Goal: Communication & Community: Share content

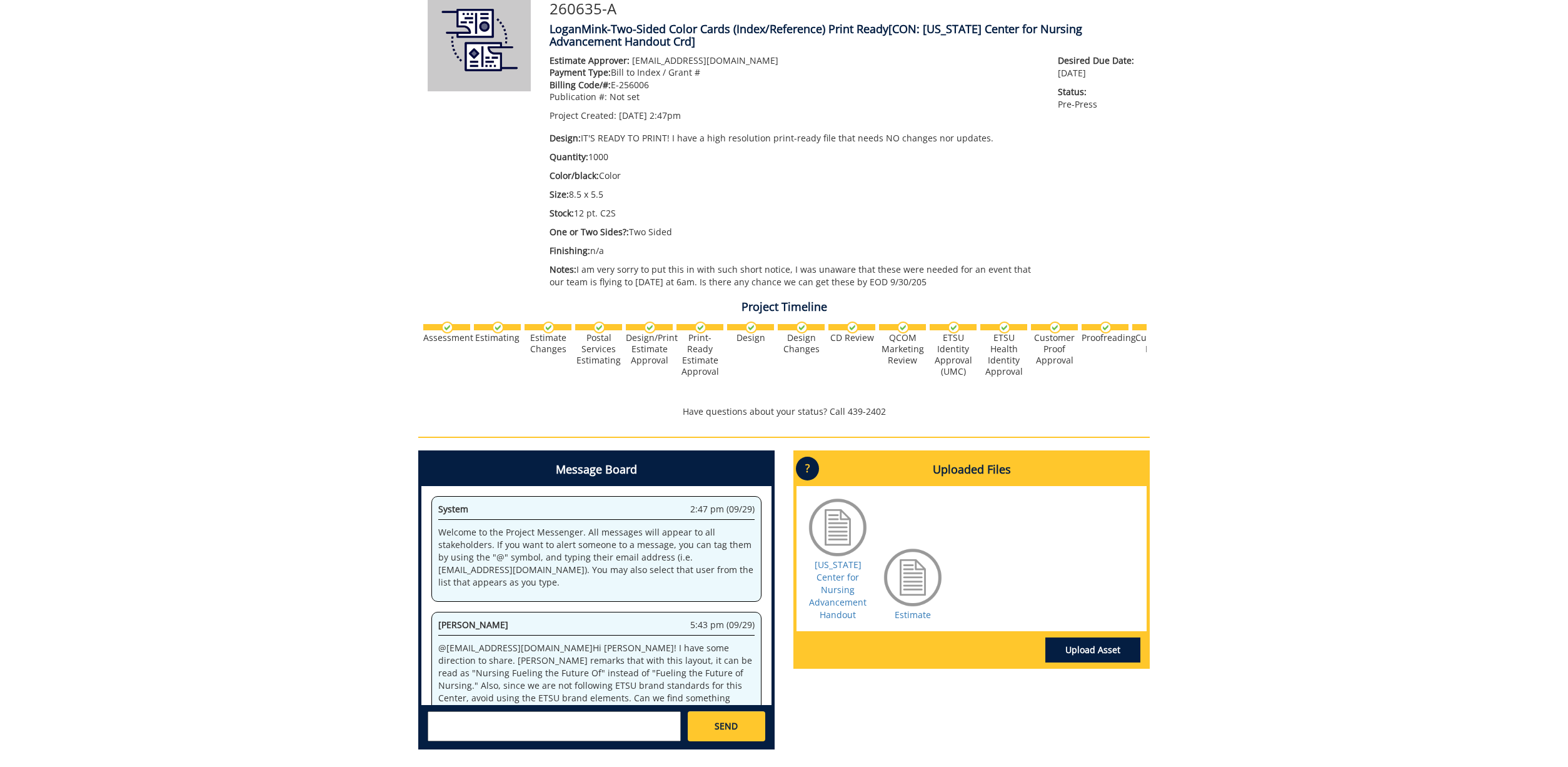
scroll to position [15039, 0]
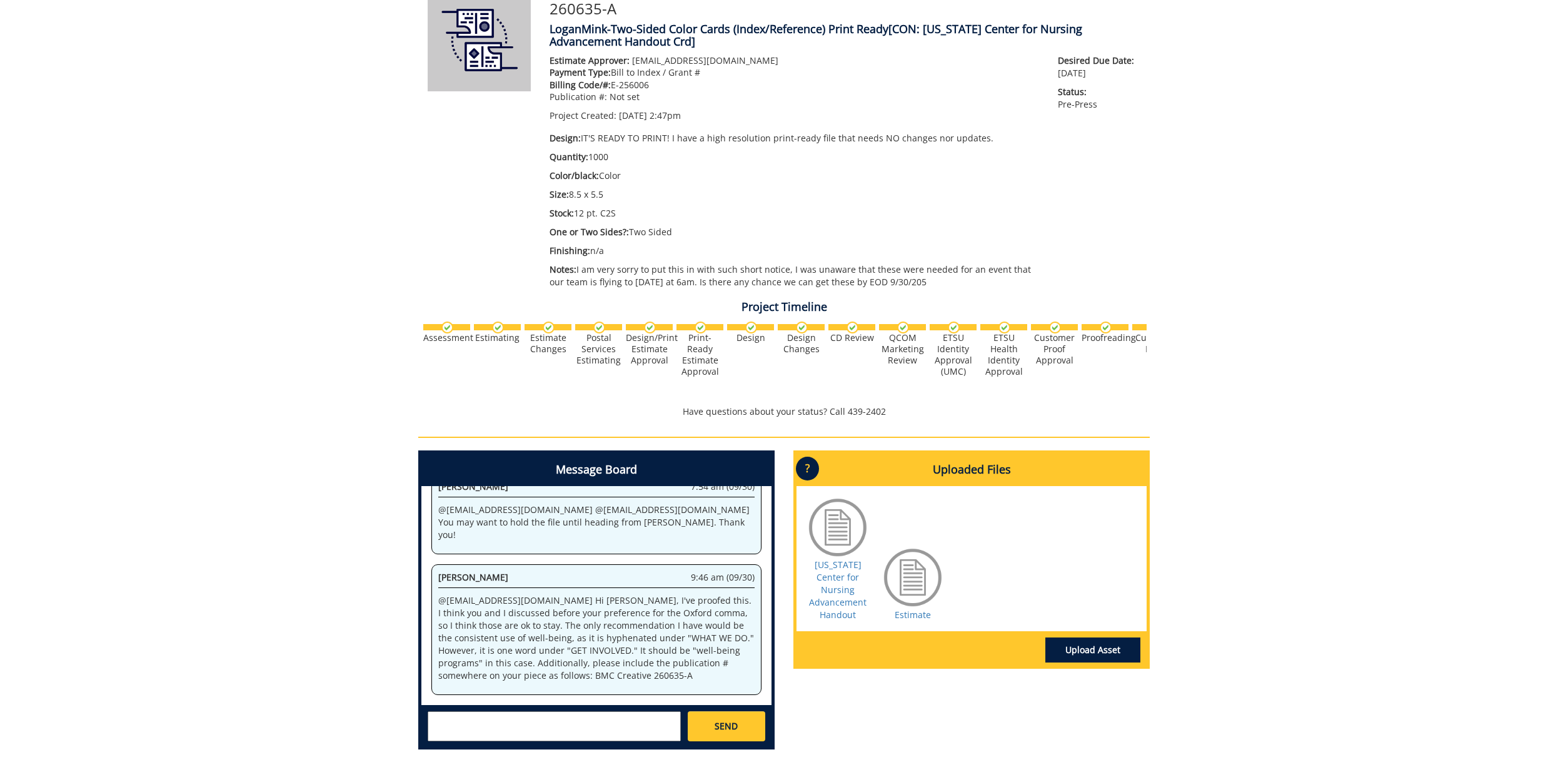
click at [517, 716] on textarea at bounding box center [554, 726] width 253 height 30
click at [527, 733] on small "[EMAIL_ADDRESS][DOMAIN_NAME]" at bounding box center [580, 736] width 124 height 10
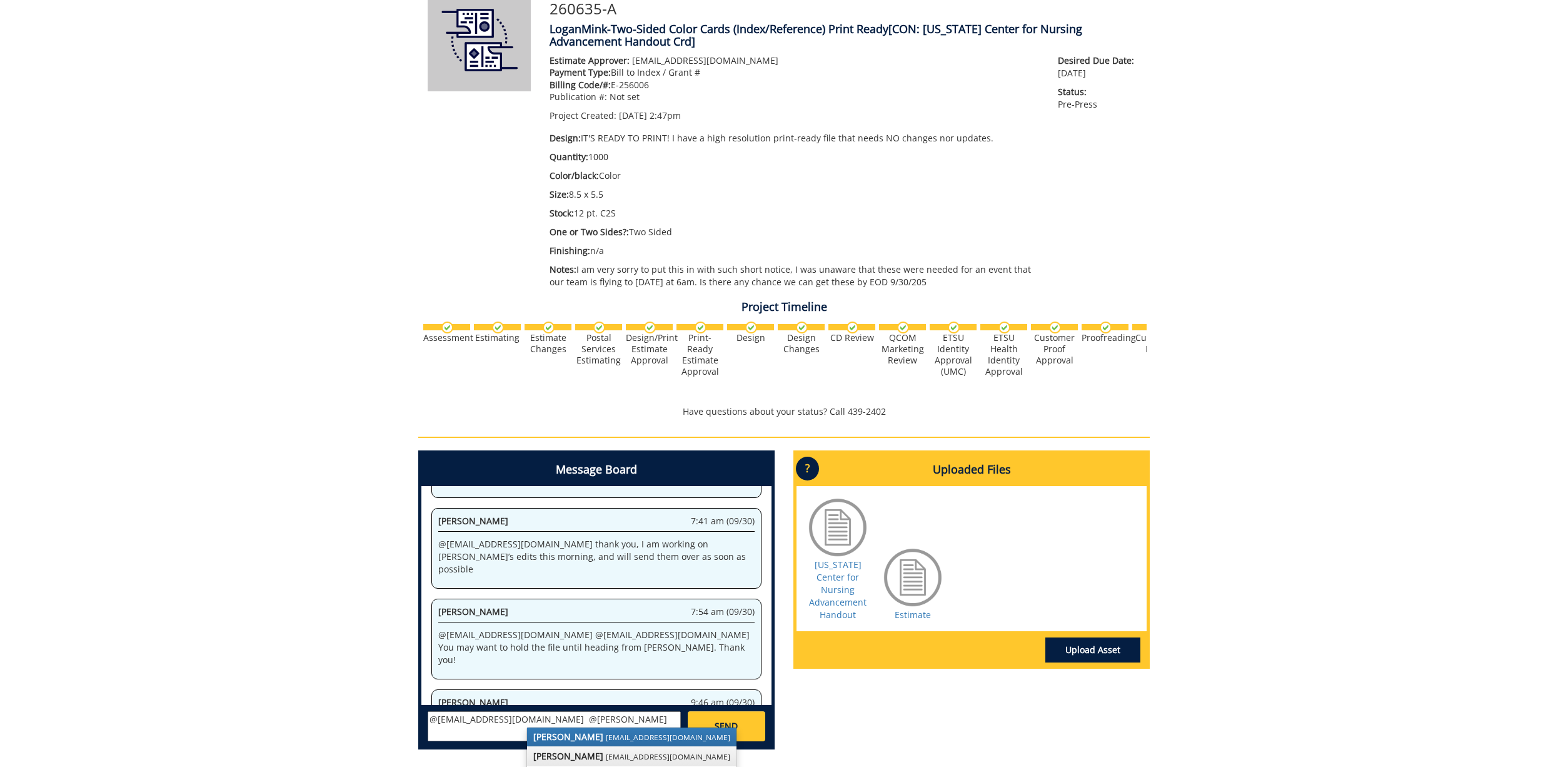
drag, startPoint x: 566, startPoint y: 730, endPoint x: 591, endPoint y: 754, distance: 34.7
click at [591, 754] on strong "[PERSON_NAME]" at bounding box center [568, 755] width 70 height 12
click at [640, 732] on strong "[PERSON_NAME]" at bounding box center [649, 736] width 70 height 12
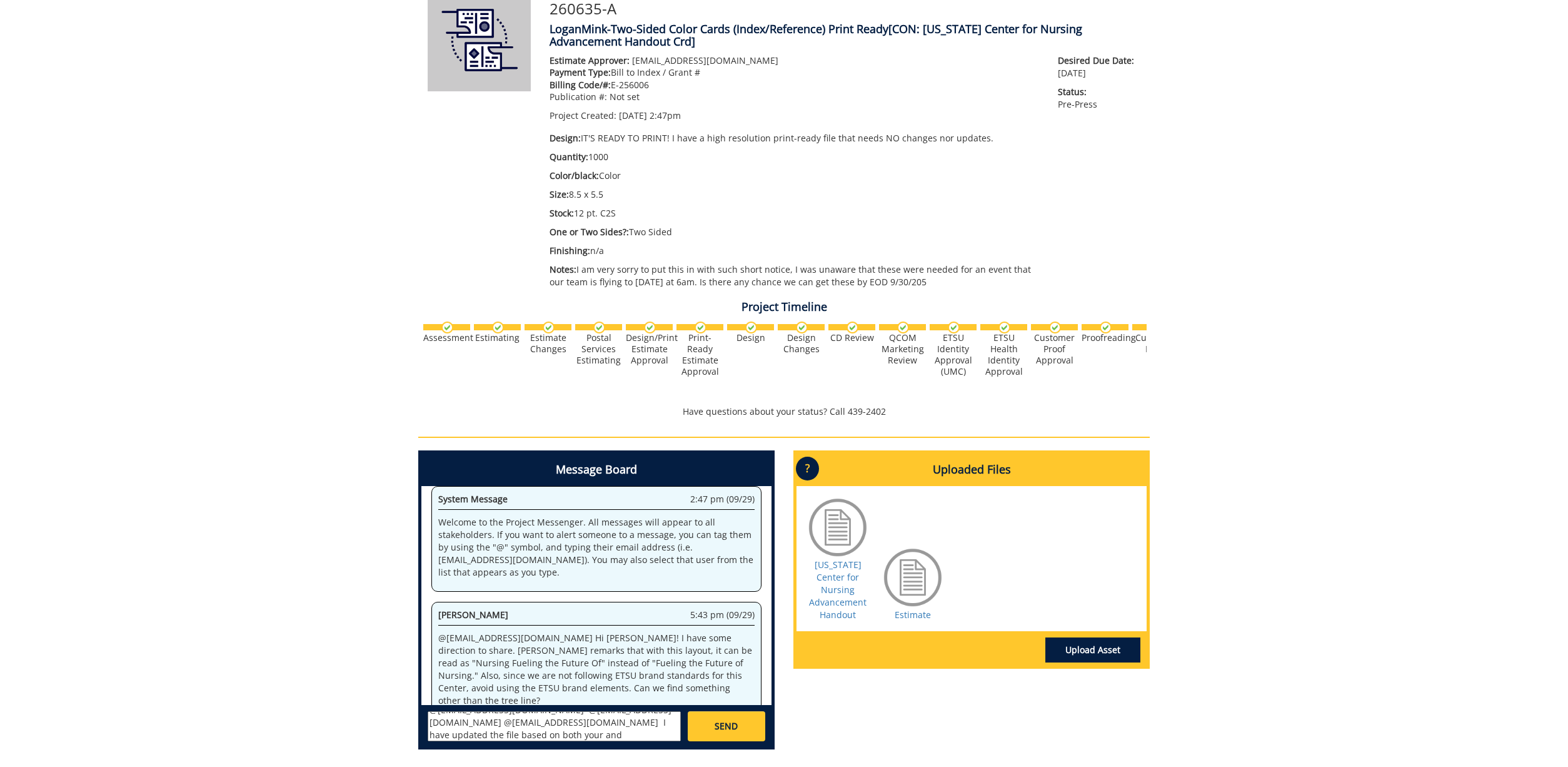
scroll to position [22, 0]
type textarea "@[EMAIL_ADDRESS][DOMAIN_NAME] @[EMAIL_ADDRESS][DOMAIN_NAME] @[EMAIL_ADDRESS][DO…"
click at [1079, 646] on link "Upload Asset" at bounding box center [1093, 650] width 95 height 25
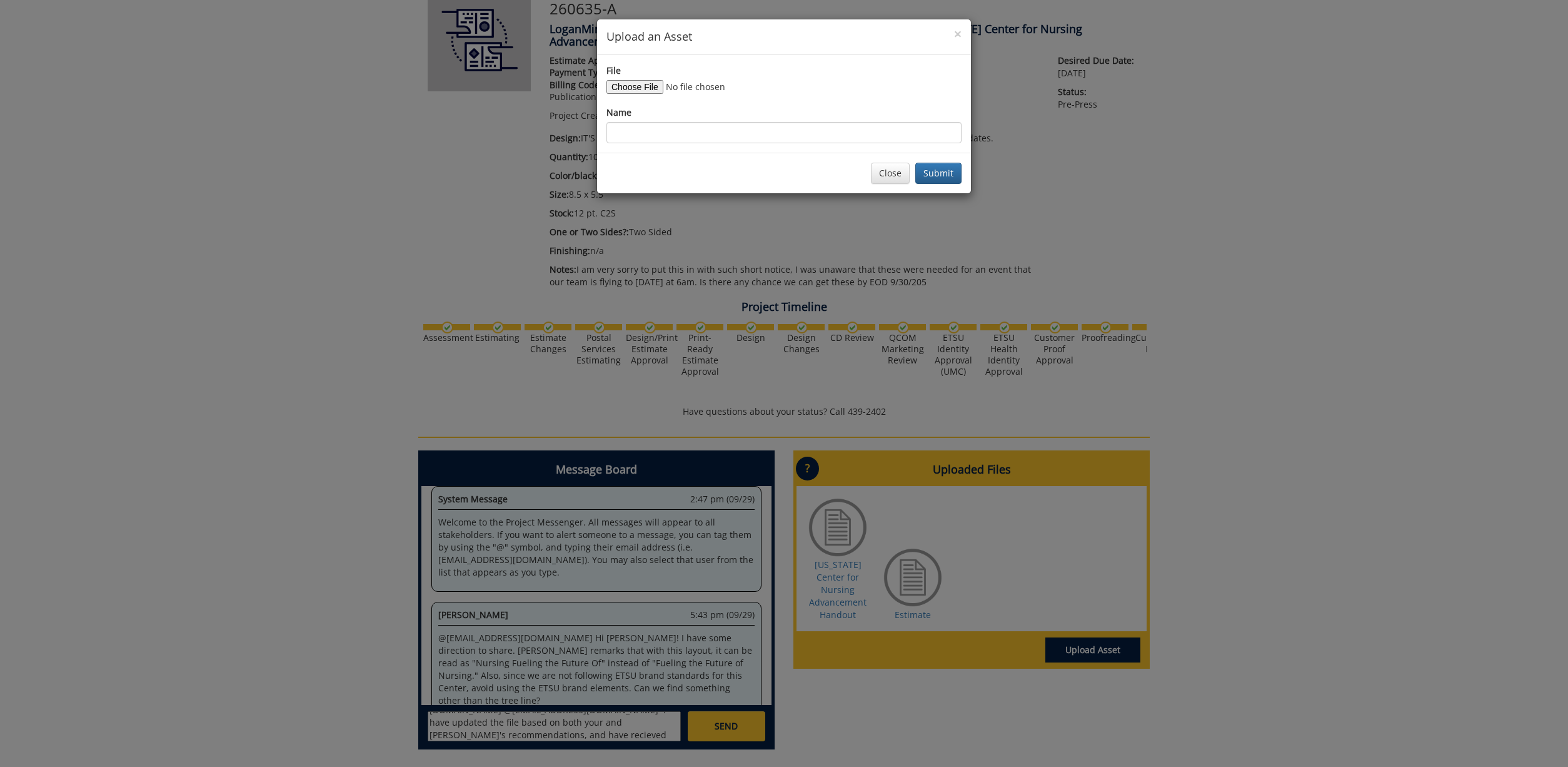
click at [637, 86] on input "File" at bounding box center [691, 87] width 170 height 13
type input "C:\fakepath\[US_STATE] Center for Nursing Advancement info card.pdf"
click at [682, 130] on input "Name" at bounding box center [784, 132] width 355 height 21
type input "Print ready file"
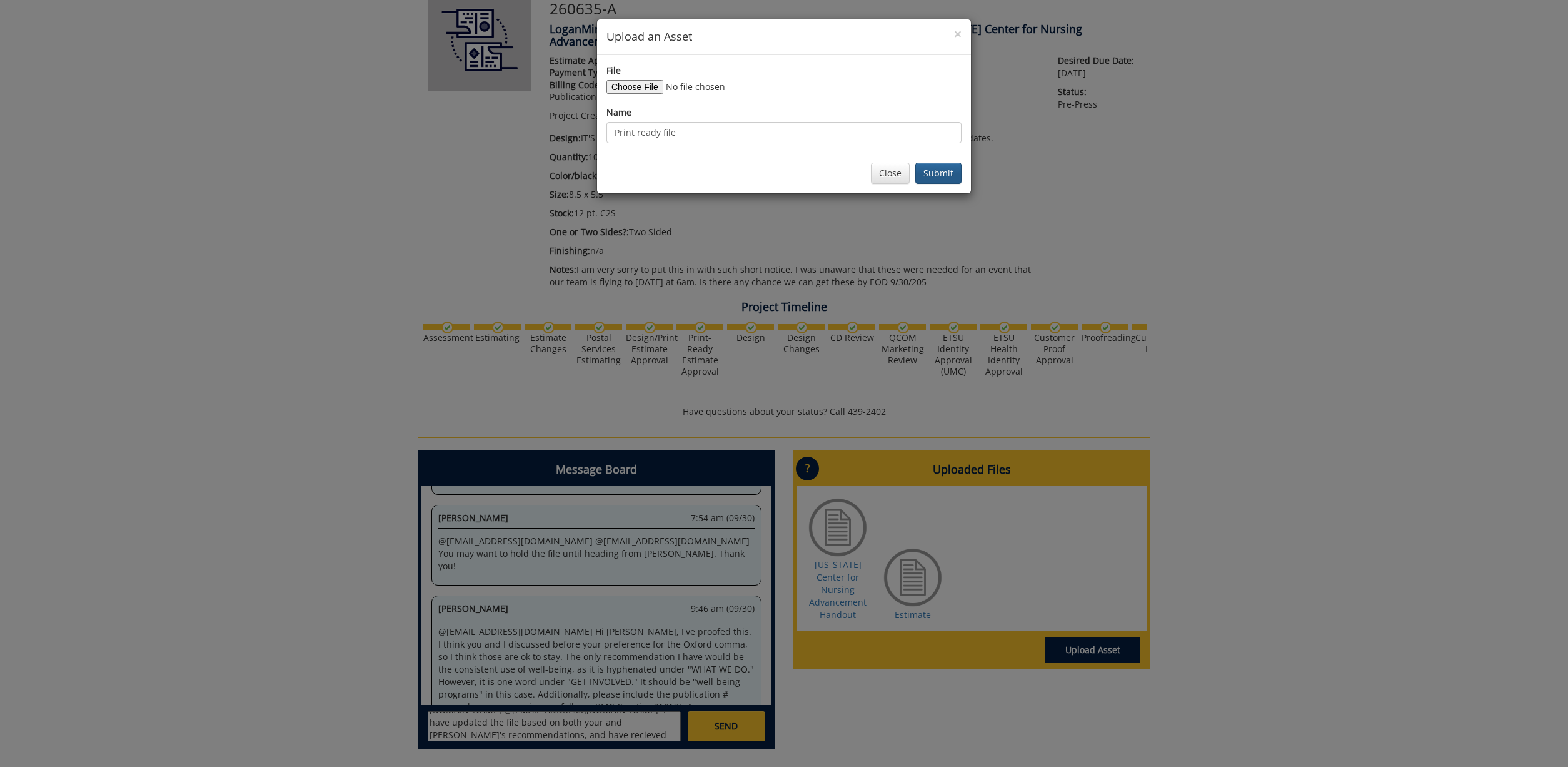
click at [954, 171] on button "Submit" at bounding box center [938, 173] width 46 height 21
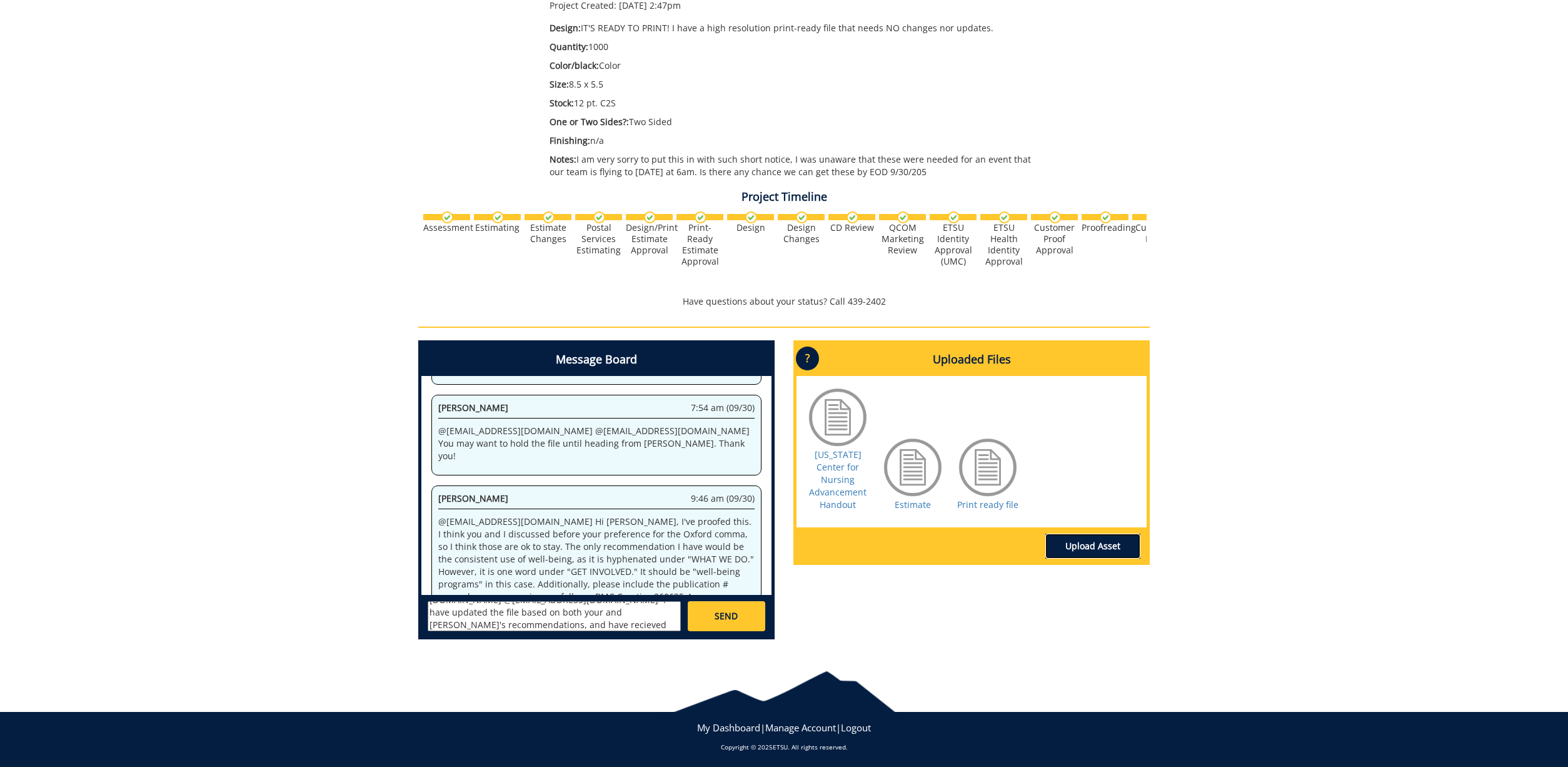
scroll to position [24235, 0]
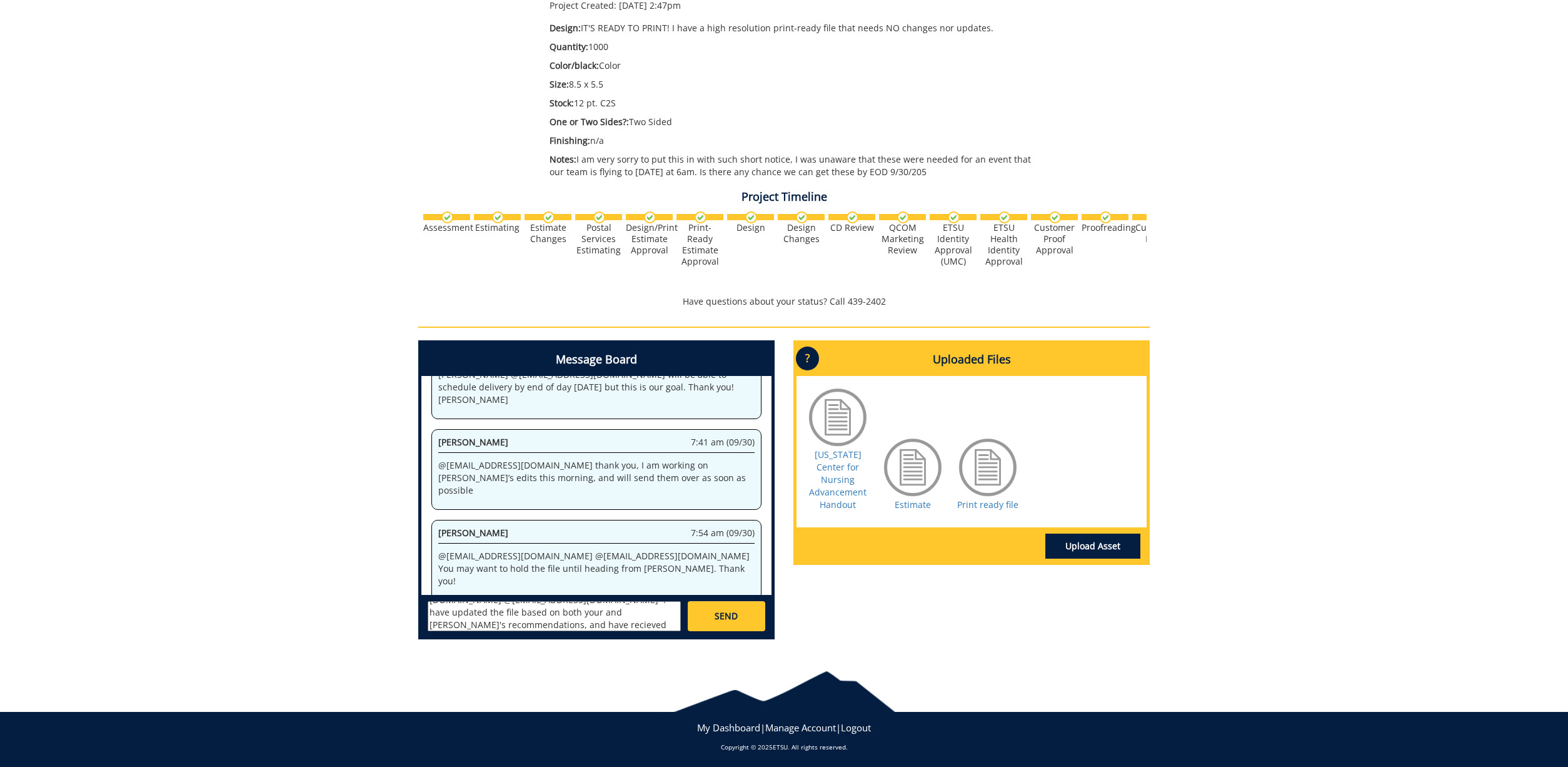
click at [716, 610] on span "SEND" at bounding box center [726, 616] width 23 height 13
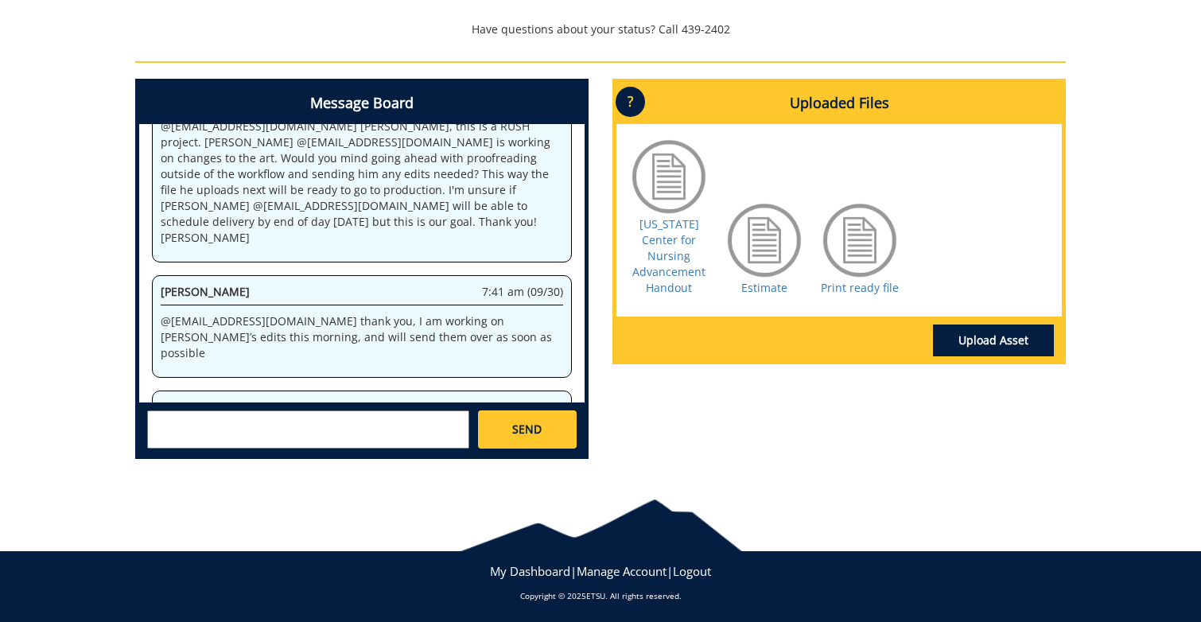
scroll to position [712, 0]
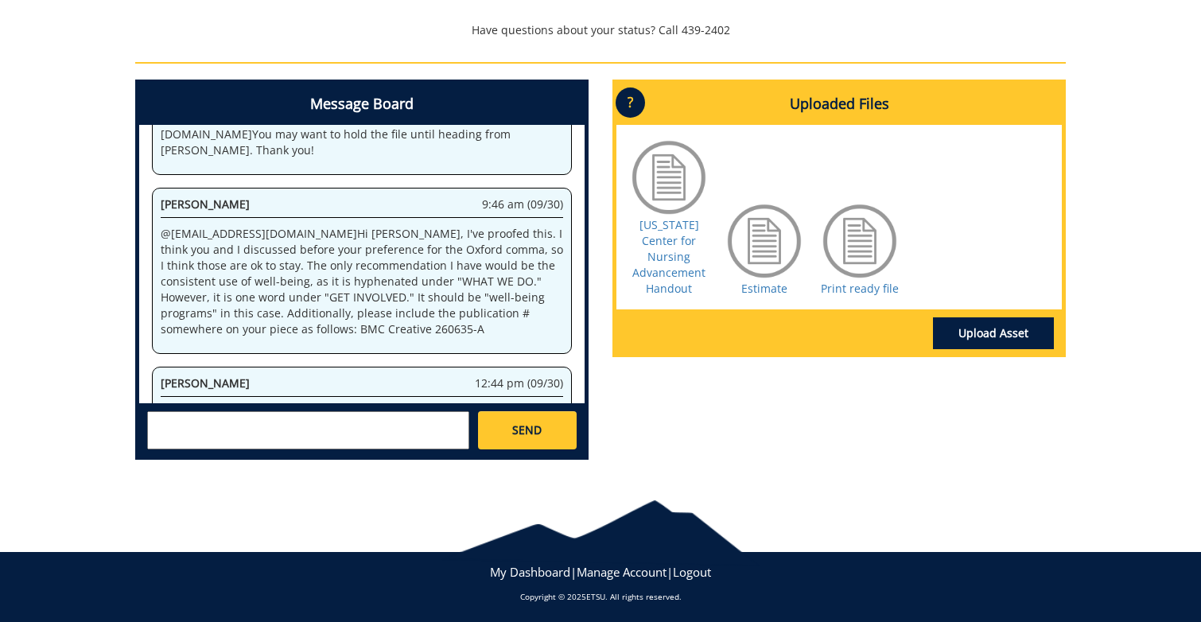
scroll to position [685, 0]
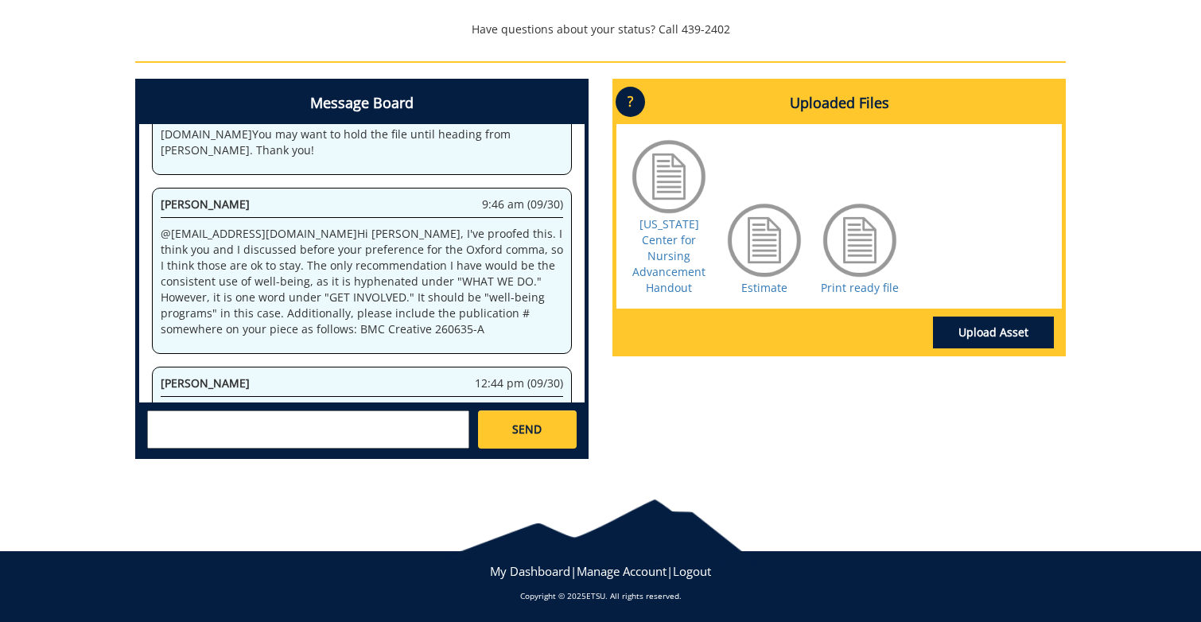
scroll to position [712, 0]
